Goal: Check status: Check status

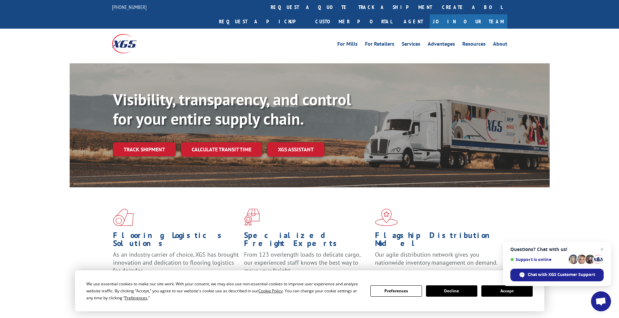
click at [353, 10] on link "track a shipment" at bounding box center [395, 7] width 84 height 14
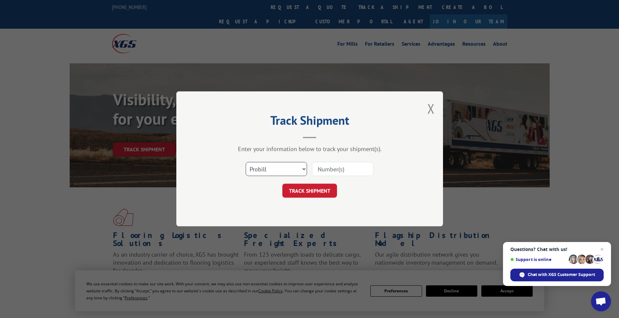
click at [283, 171] on select "Select category... Probill BOL PO" at bounding box center [276, 169] width 61 height 14
select select "bol"
click at [246, 162] on select "Select category... Probill BOL PO" at bounding box center [276, 169] width 61 height 14
click at [329, 165] on input at bounding box center [342, 169] width 61 height 14
click at [329, 170] on input at bounding box center [342, 169] width 61 height 14
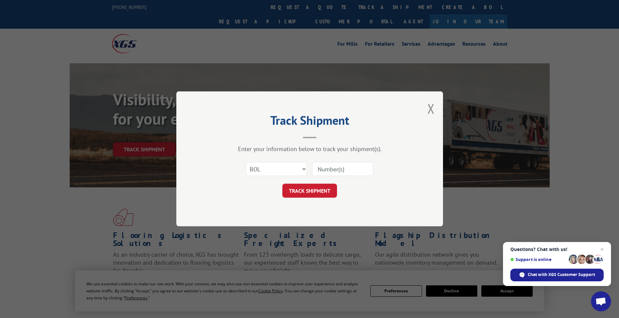
drag, startPoint x: 335, startPoint y: 173, endPoint x: 322, endPoint y: 172, distance: 12.4
click at [322, 172] on input at bounding box center [342, 169] width 61 height 14
drag, startPoint x: 322, startPoint y: 171, endPoint x: 319, endPoint y: 171, distance: 3.7
click at [319, 171] on input at bounding box center [342, 169] width 61 height 14
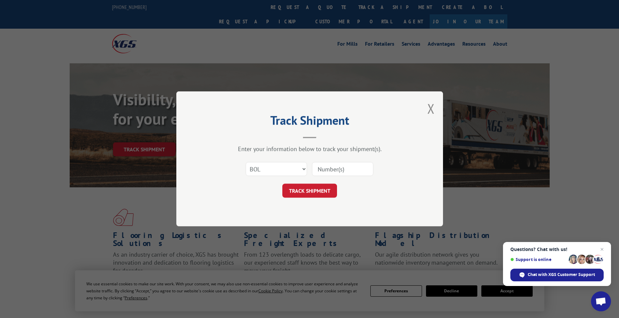
click at [340, 165] on input at bounding box center [342, 169] width 61 height 14
paste input "449352"
type input "449352"
click at [313, 186] on button "TRACK SHIPMENT" at bounding box center [309, 191] width 55 height 14
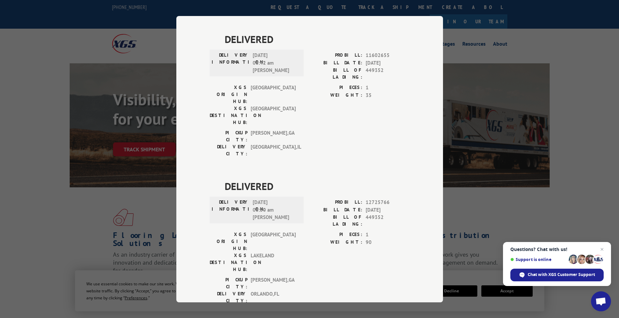
scroll to position [433, 0]
